Goal: Task Accomplishment & Management: Manage account settings

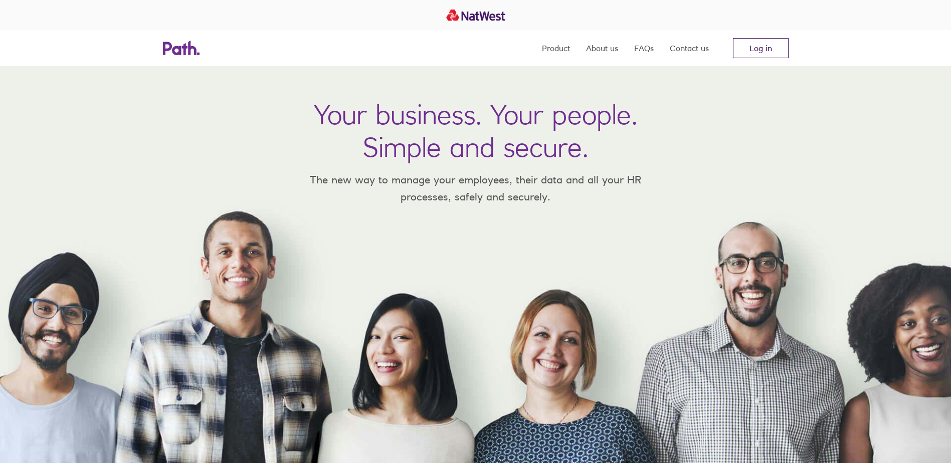
click at [765, 46] on link "Log in" at bounding box center [761, 48] width 56 height 20
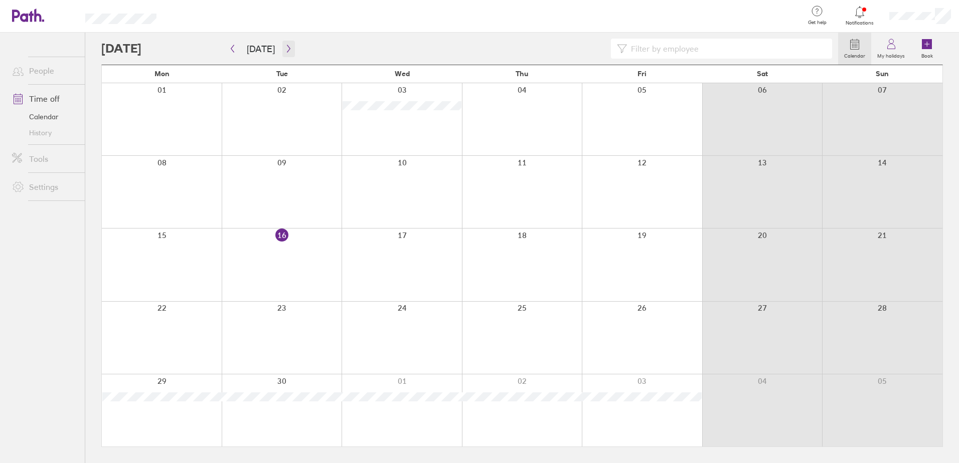
click at [285, 47] on icon "button" at bounding box center [289, 49] width 8 height 8
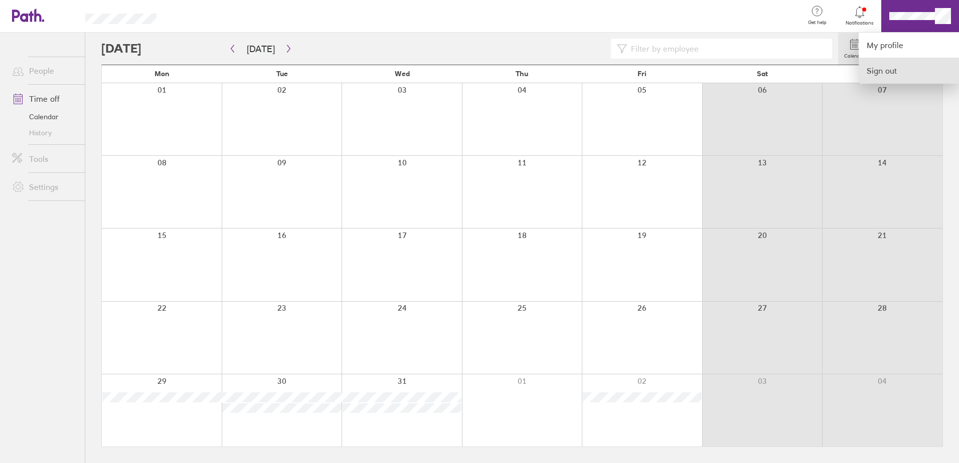
click at [899, 68] on link "Sign out" at bounding box center [909, 70] width 100 height 25
